Goal: Communication & Community: Answer question/provide support

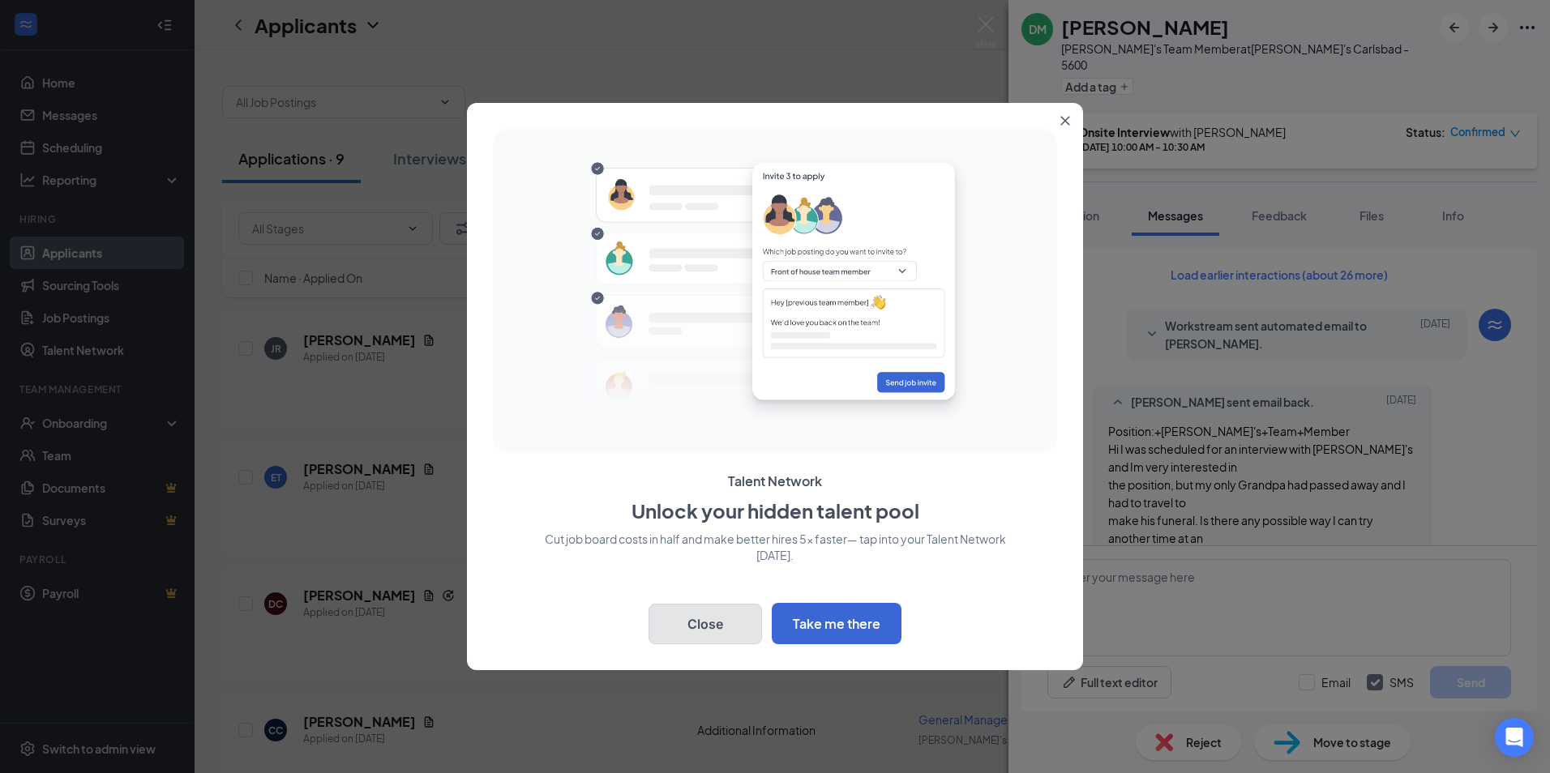
click at [718, 623] on button "Close" at bounding box center [704, 624] width 113 height 41
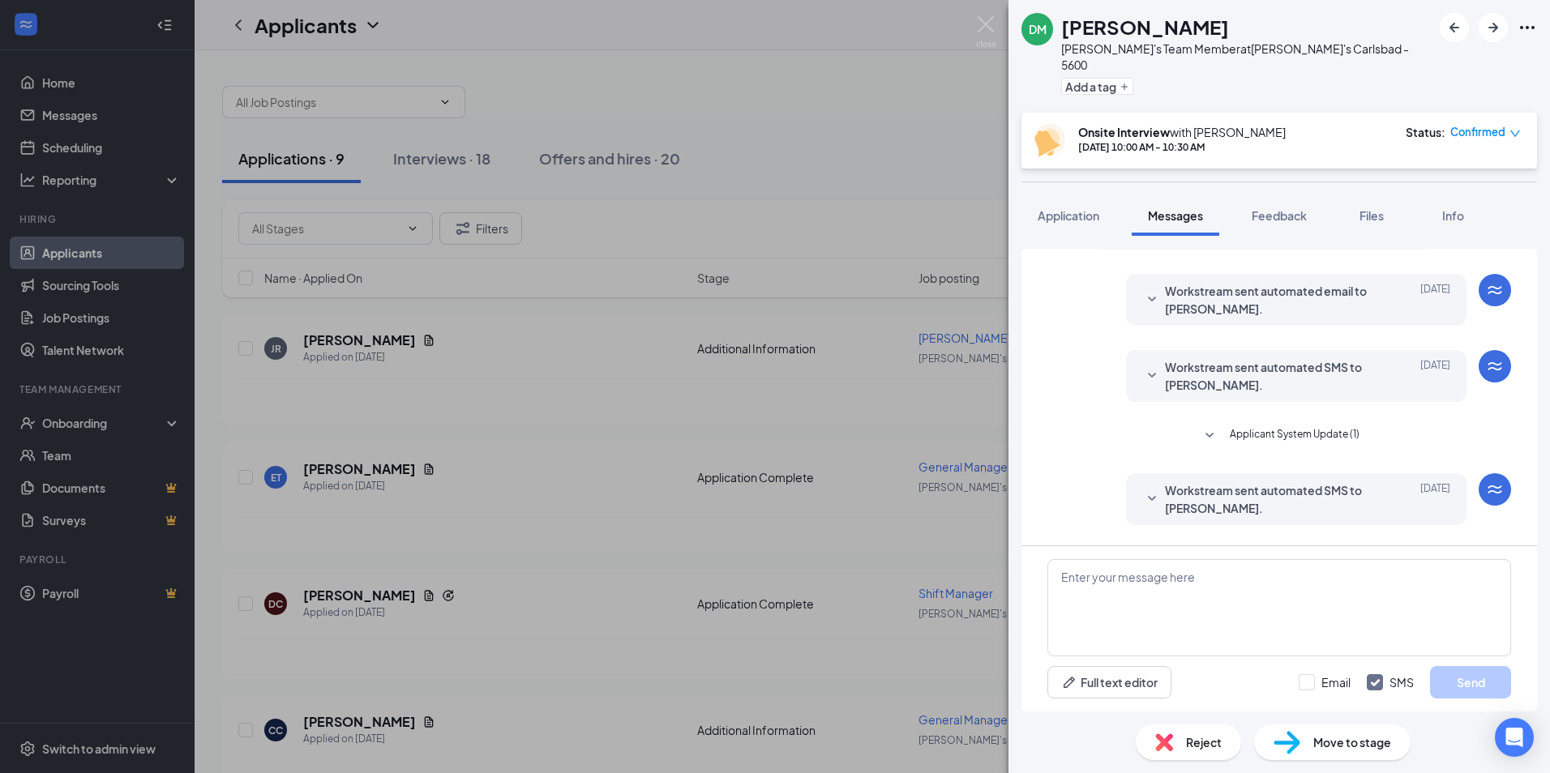
scroll to position [324, 0]
click at [1144, 366] on icon "SmallChevronDown" at bounding box center [1151, 375] width 19 height 19
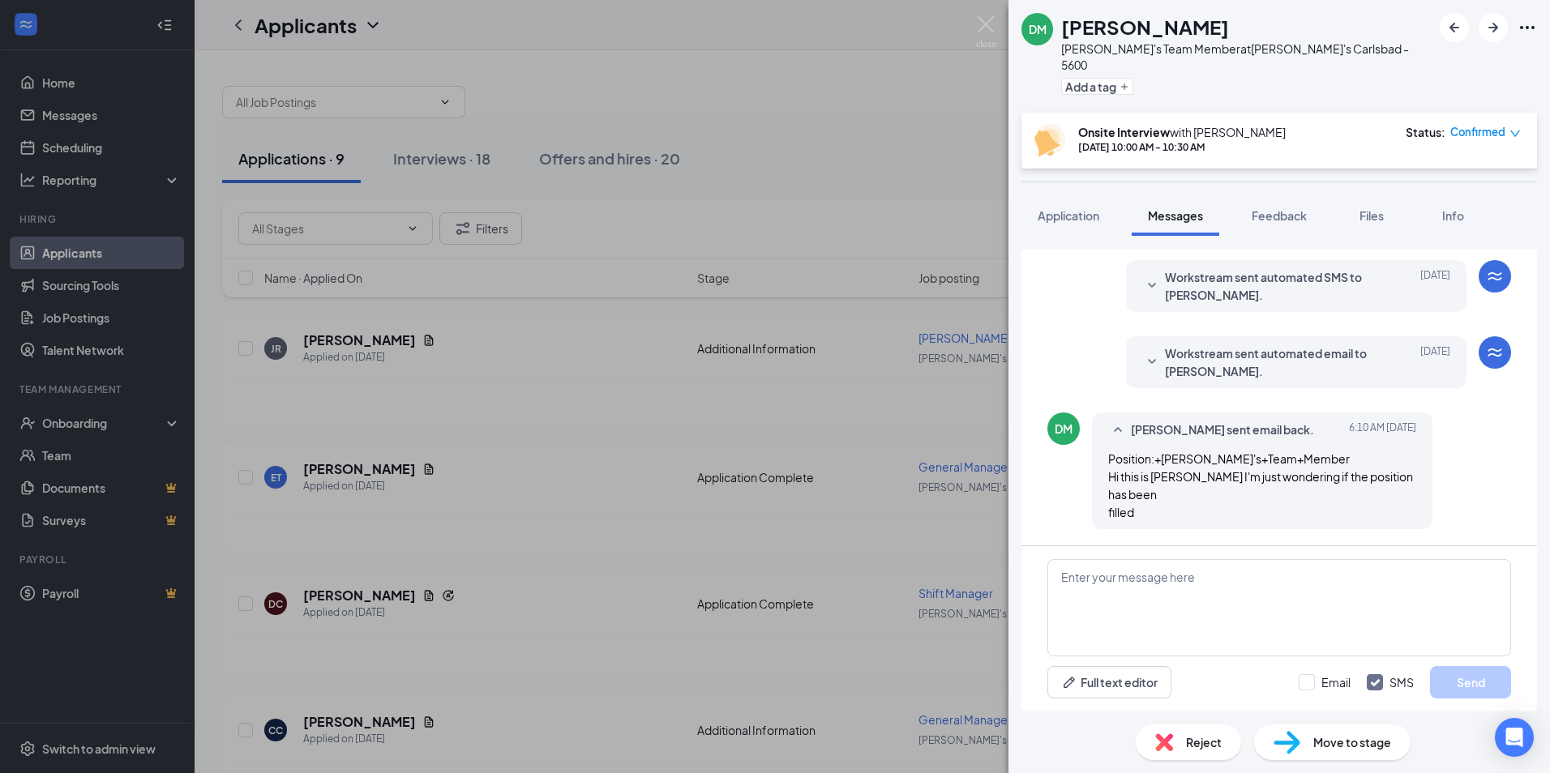
scroll to position [896, 0]
click at [1142, 579] on textarea at bounding box center [1279, 607] width 464 height 97
type textarea "Stop in when you can and fill out instore application for me."
click at [1475, 688] on button "Send" at bounding box center [1470, 682] width 81 height 32
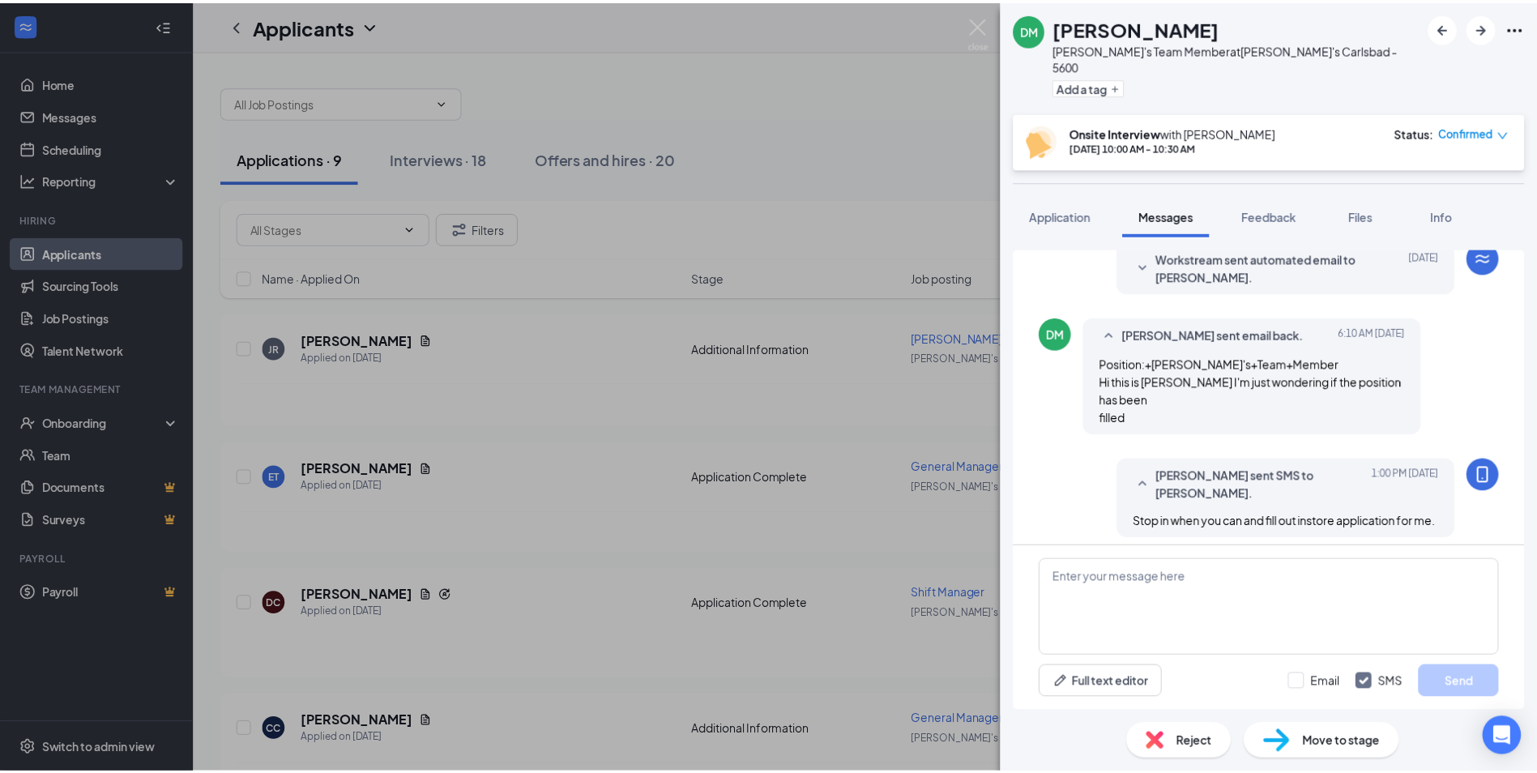
scroll to position [1018, 0]
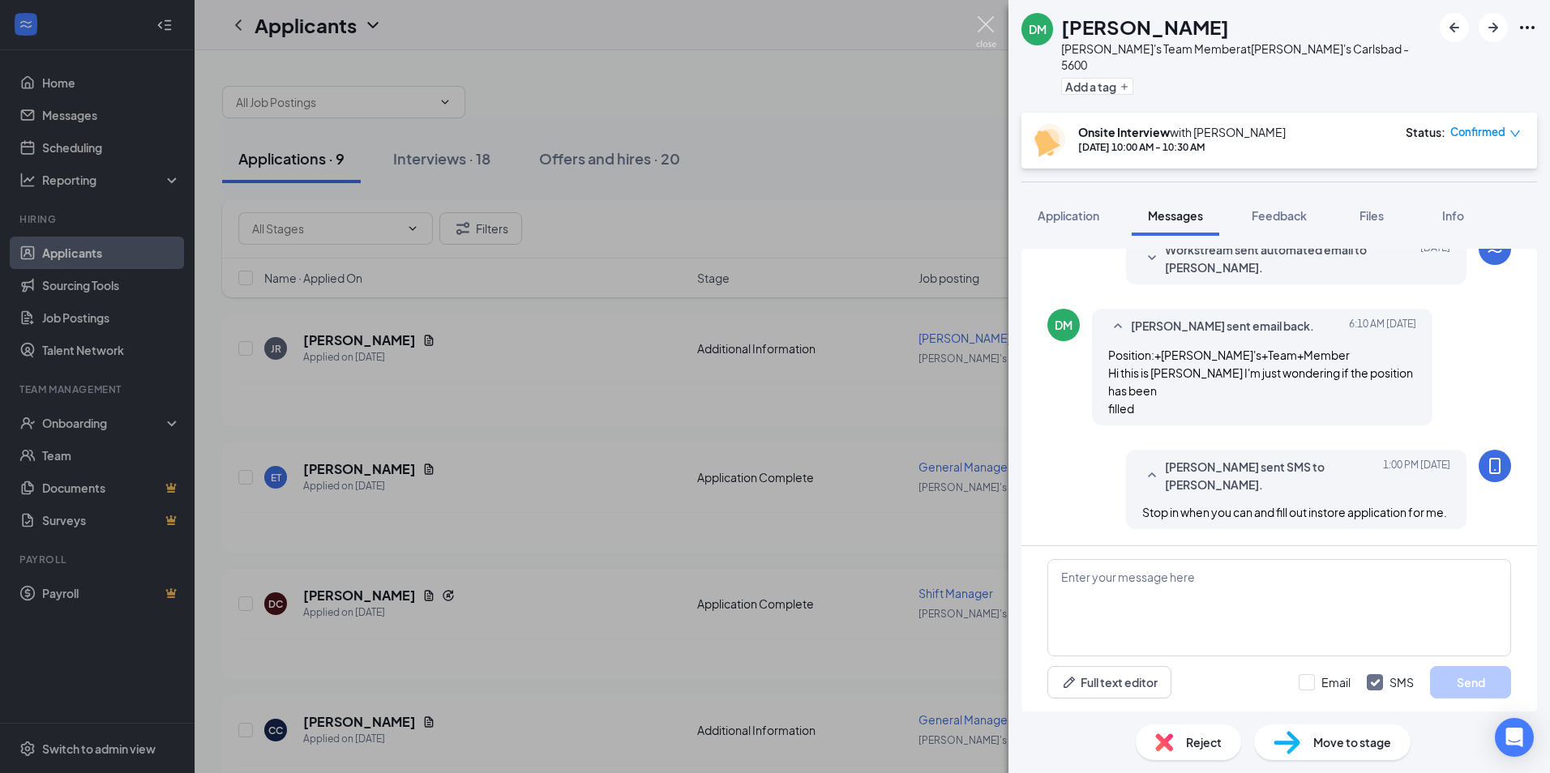
click at [986, 18] on img at bounding box center [986, 32] width 20 height 32
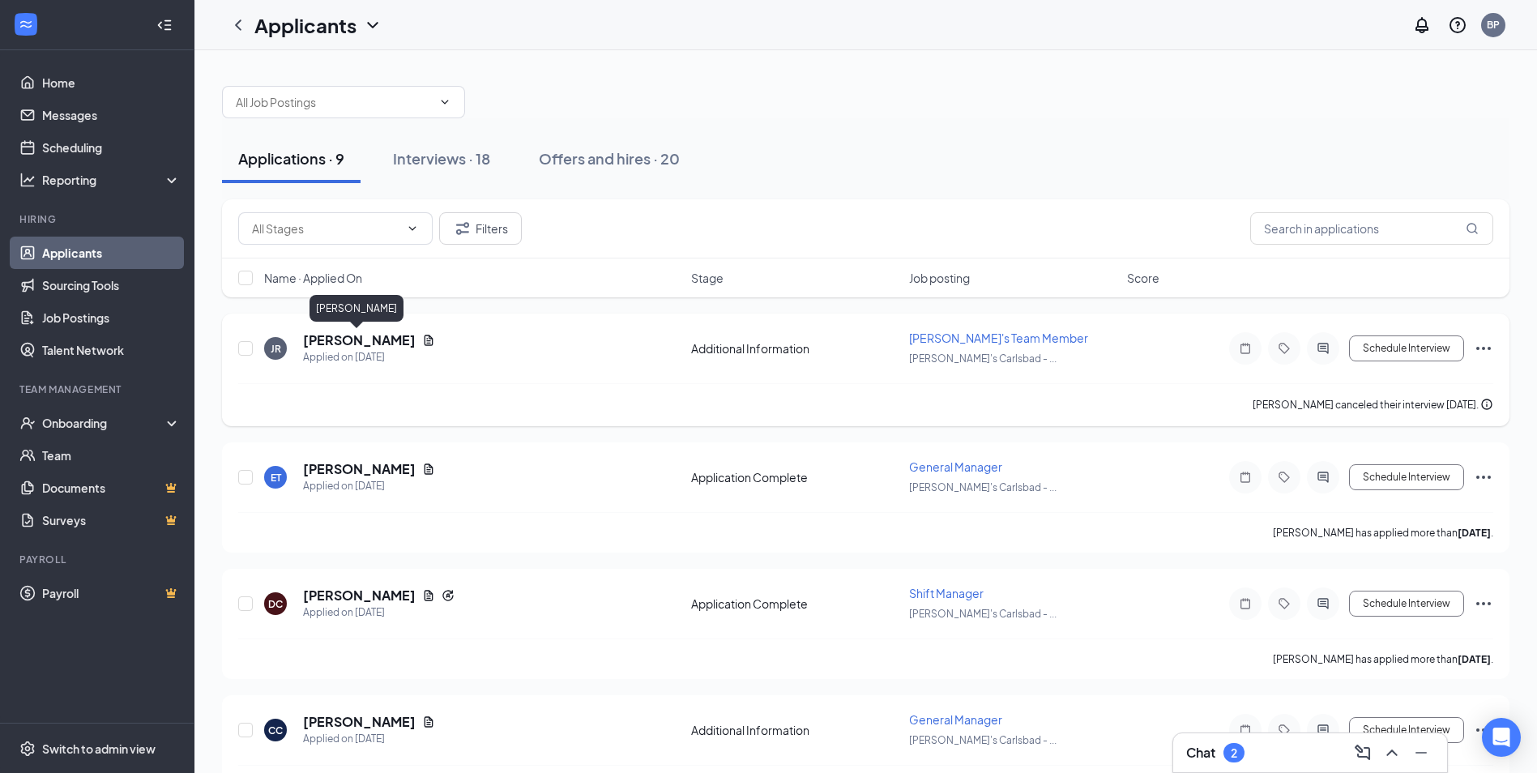
click at [354, 339] on h5 "[PERSON_NAME]" at bounding box center [359, 340] width 113 height 18
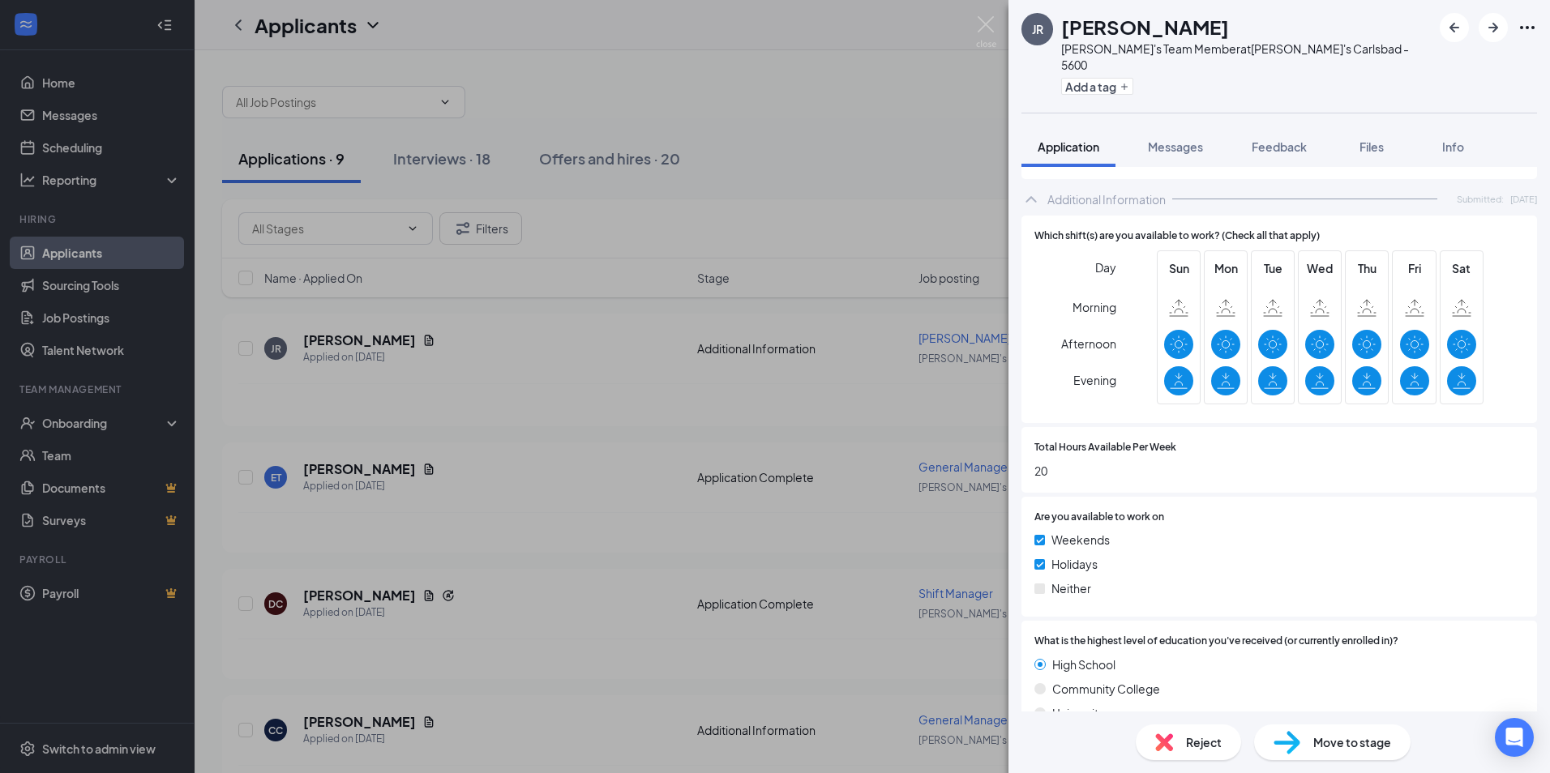
scroll to position [729, 0]
